Goal: Book appointment/travel/reservation

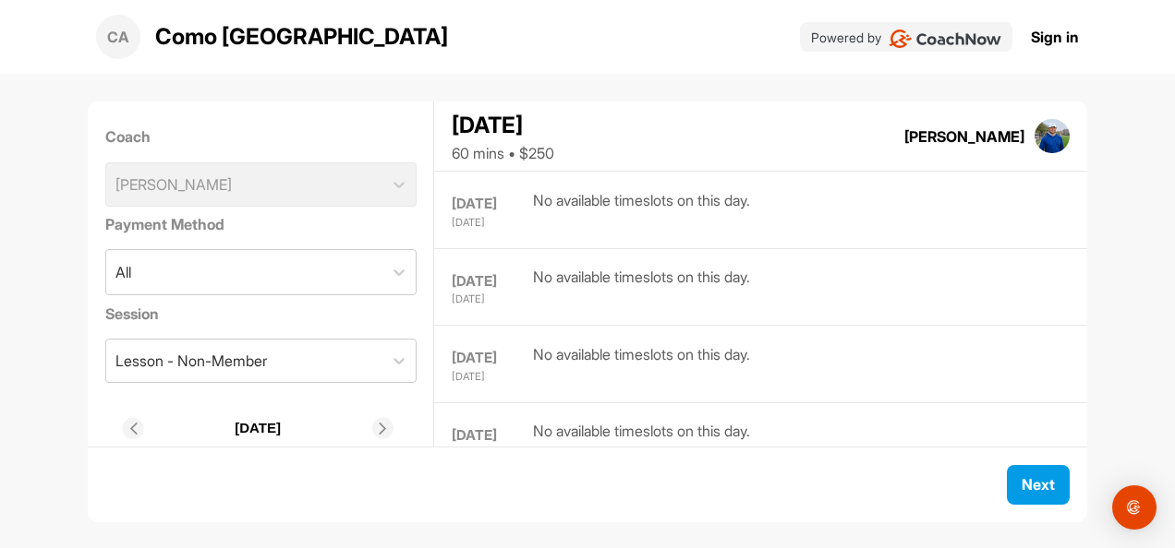
click at [373, 180] on div "Coach [PERSON_NAME]" at bounding box center [260, 166] width 311 height 94
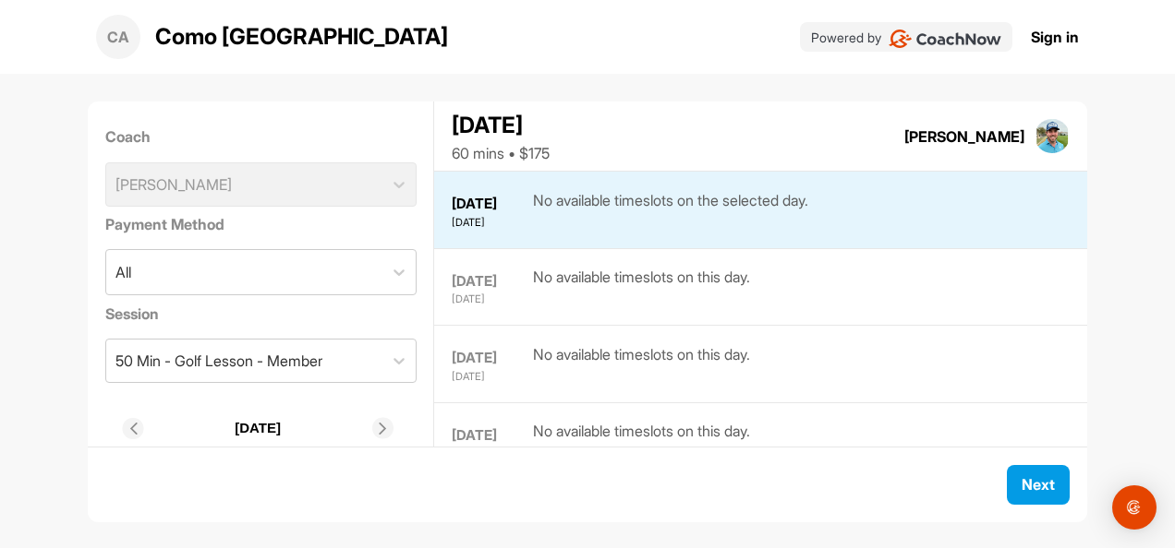
click at [227, 179] on div "Coach Ryan Ennis" at bounding box center [260, 166] width 311 height 94
click at [271, 175] on div "Coach Riter Kerr" at bounding box center [260, 166] width 311 height 94
click at [272, 190] on div "Coach Riter Kerr" at bounding box center [260, 166] width 311 height 94
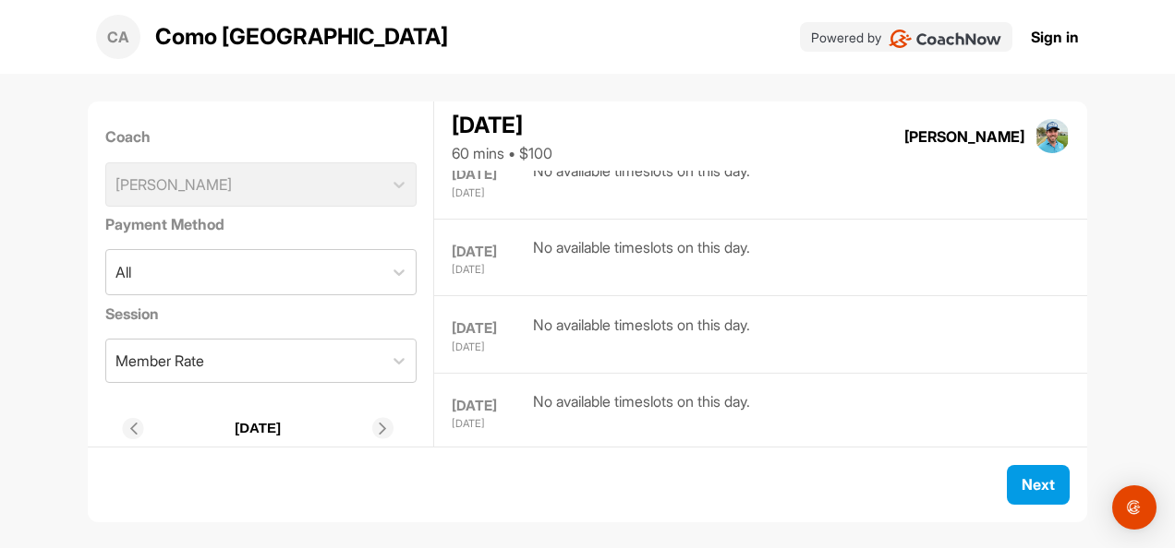
scroll to position [338, 0]
